Goal: Book appointment/travel/reservation

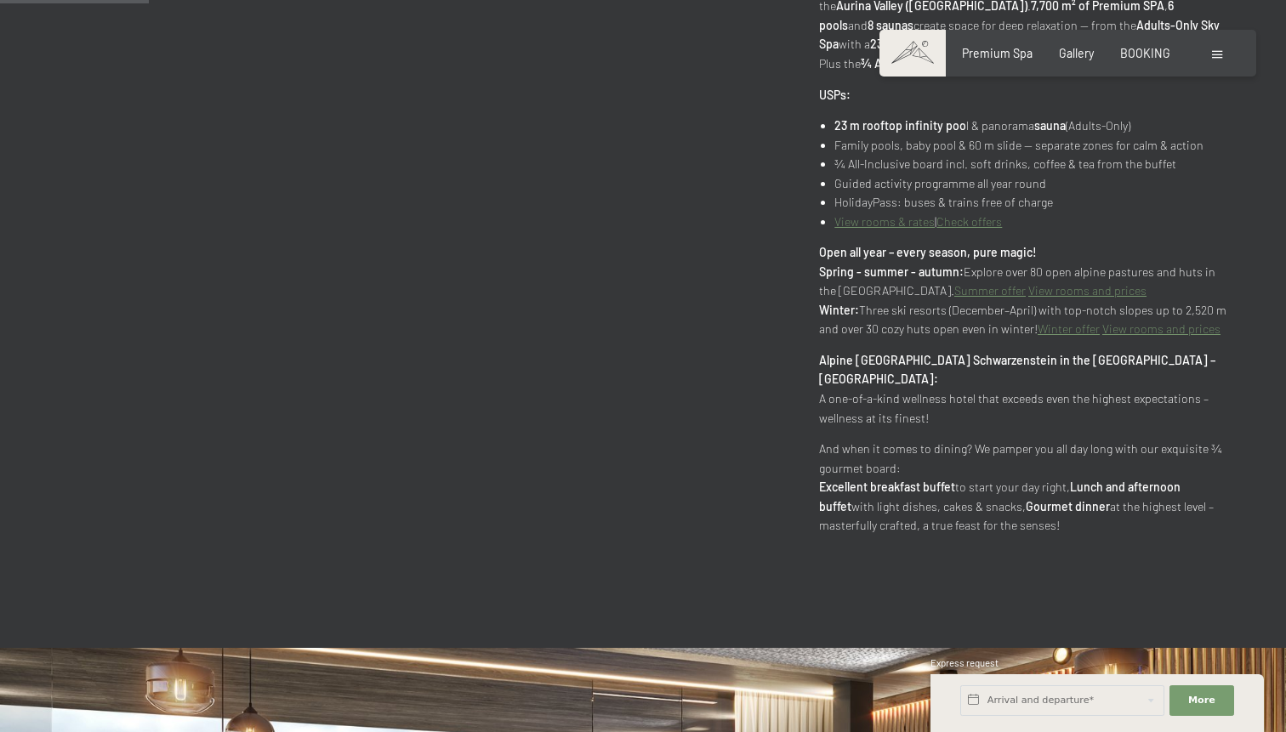
scroll to position [1014, 0]
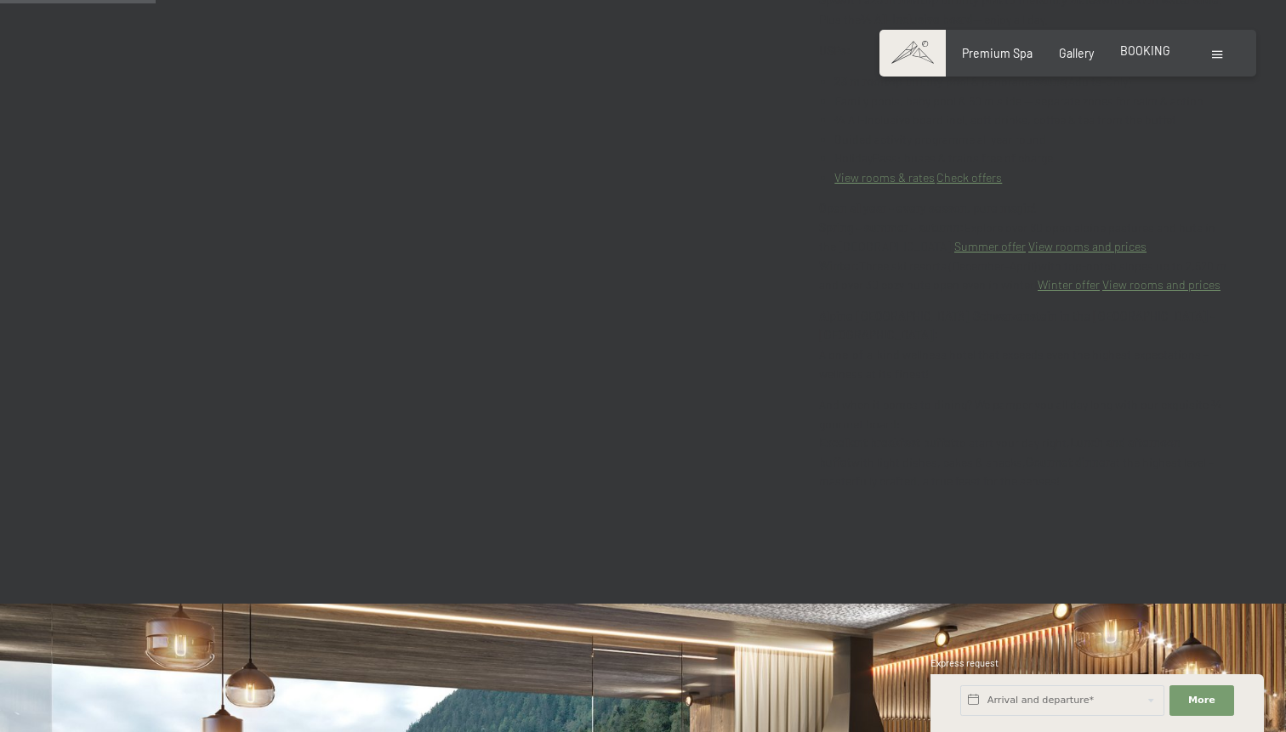
click at [1158, 54] on span "BOOKING" at bounding box center [1145, 50] width 50 height 14
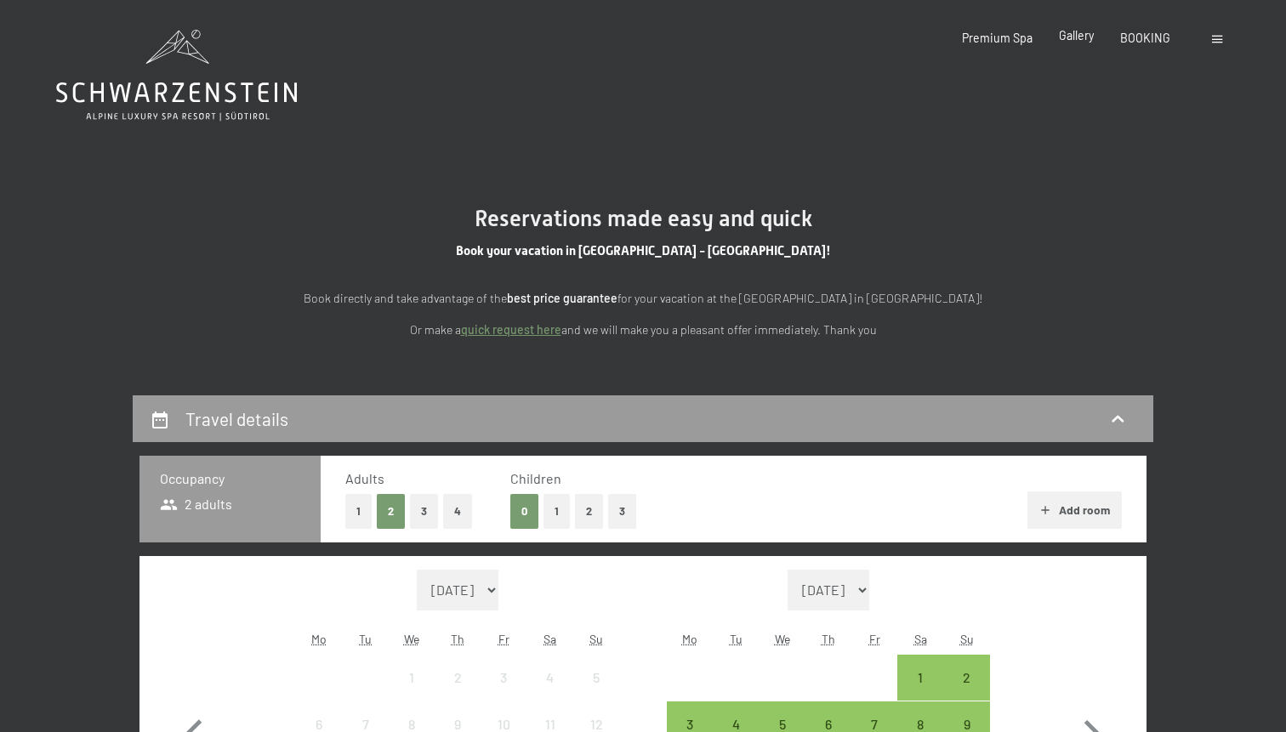
click at [1079, 41] on span "Gallery" at bounding box center [1076, 35] width 35 height 14
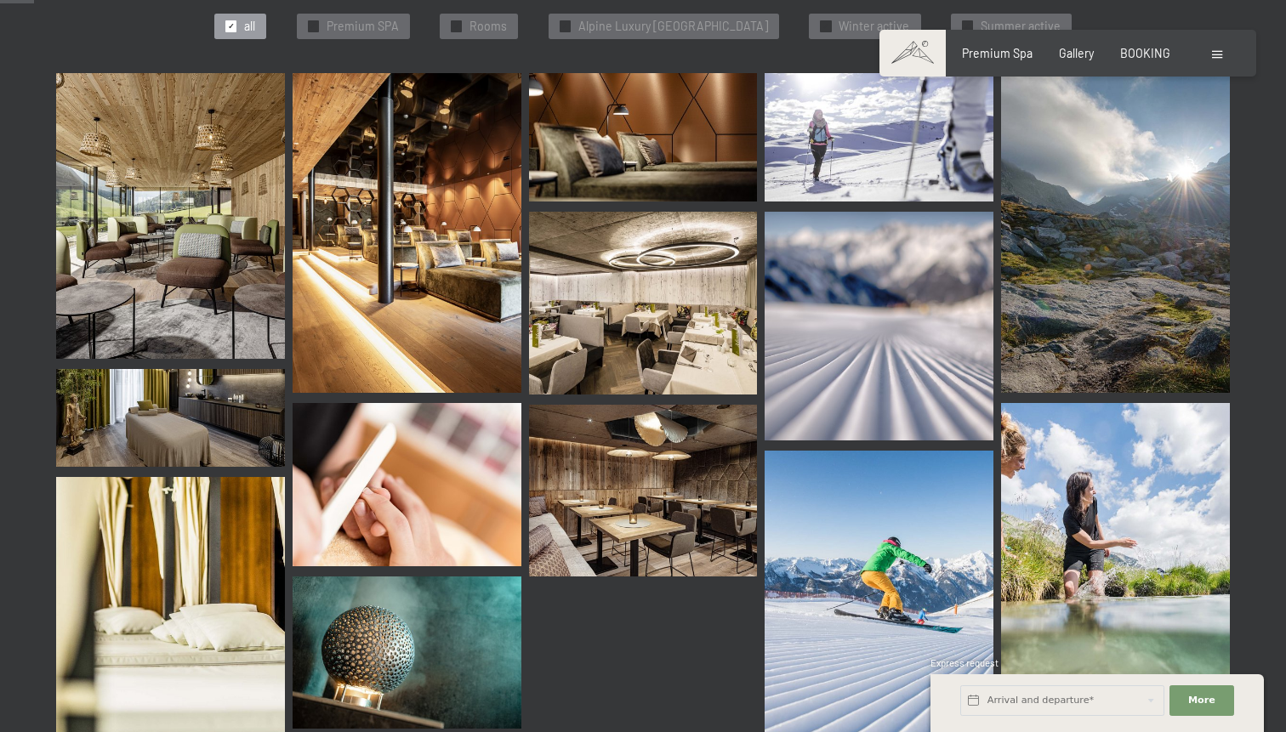
scroll to position [483, 0]
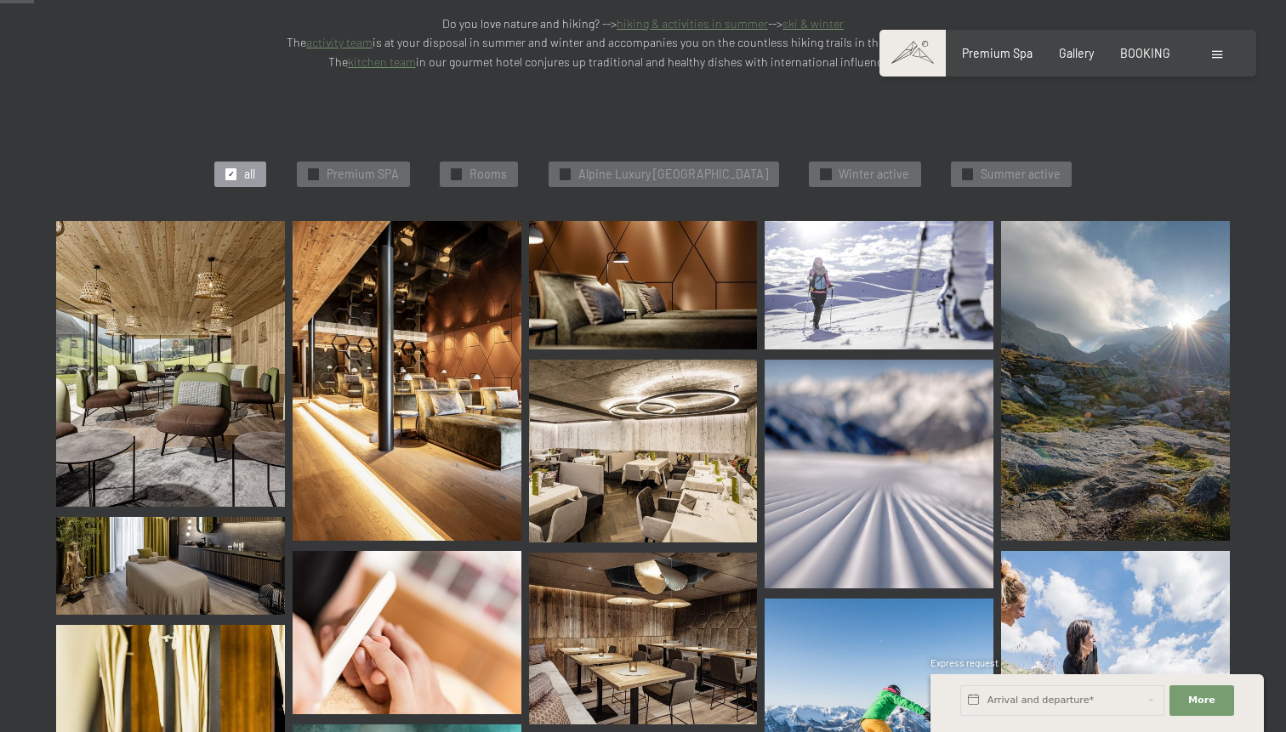
click at [185, 252] on img at bounding box center [170, 364] width 229 height 286
